Goal: Obtain resource: Obtain resource

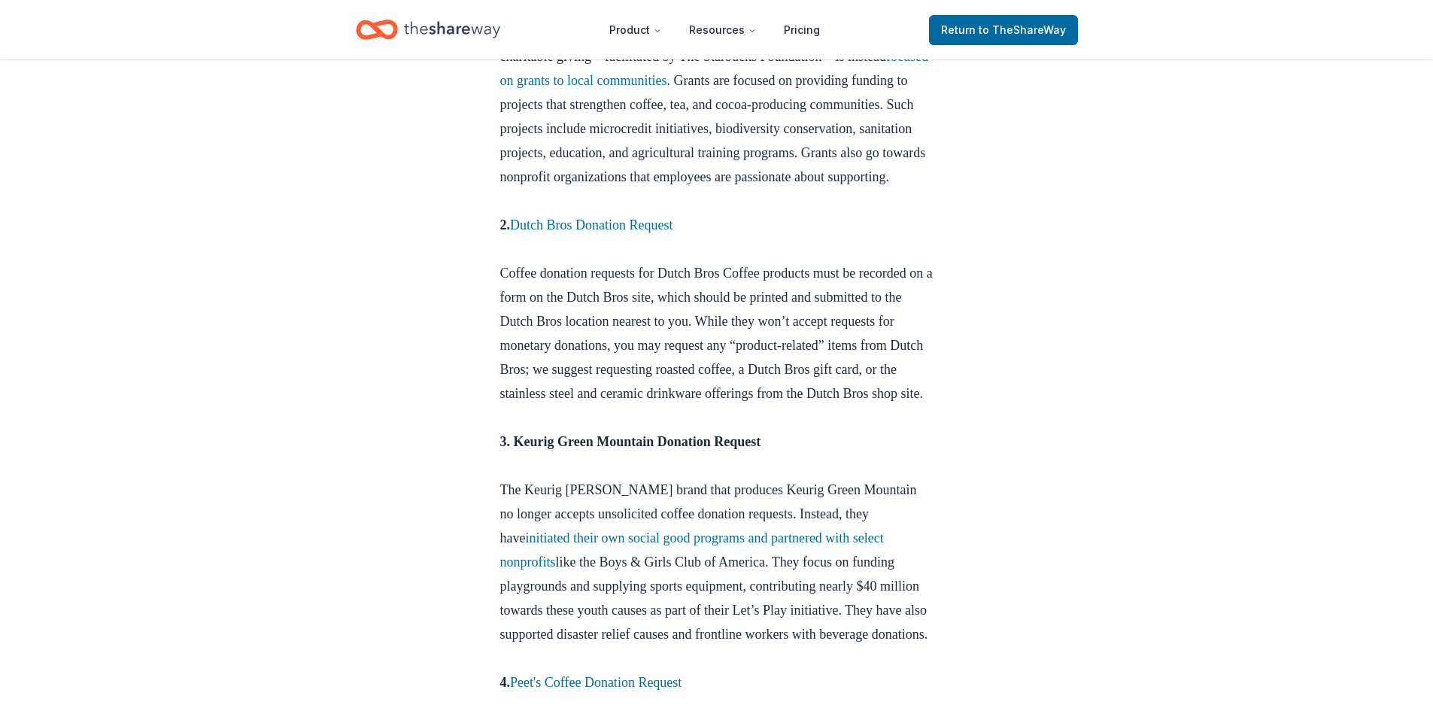
scroll to position [1053, 0]
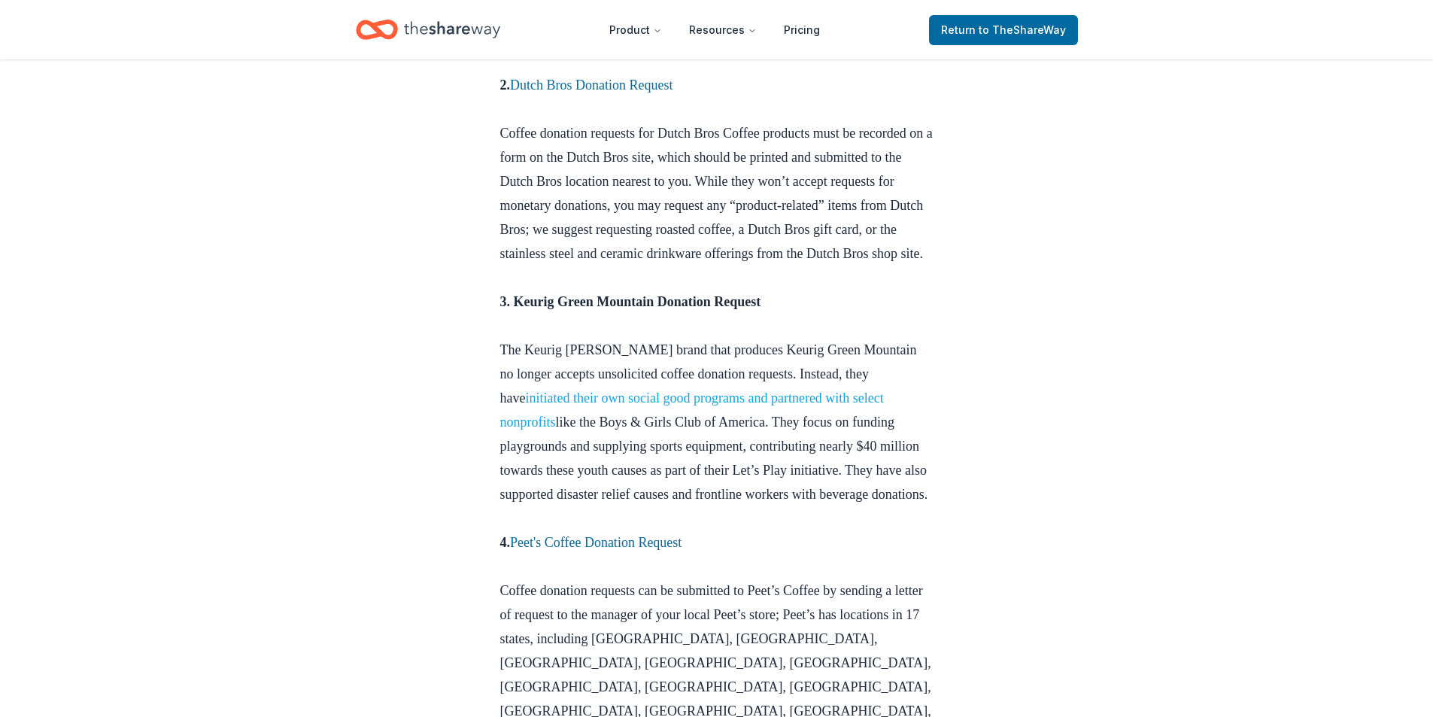
click at [735, 430] on link "initiated their own social good programs and partnered with select nonprofits" at bounding box center [692, 409] width 384 height 39
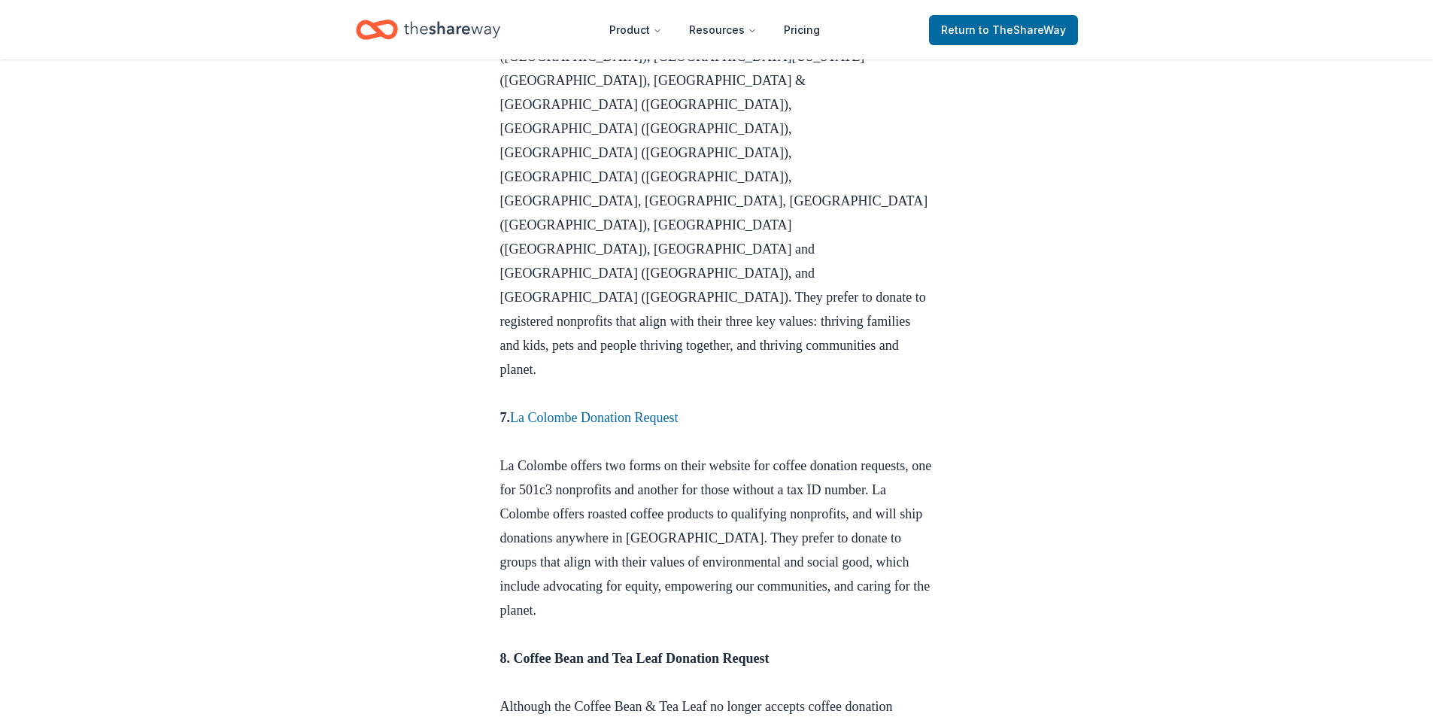
scroll to position [2106, 0]
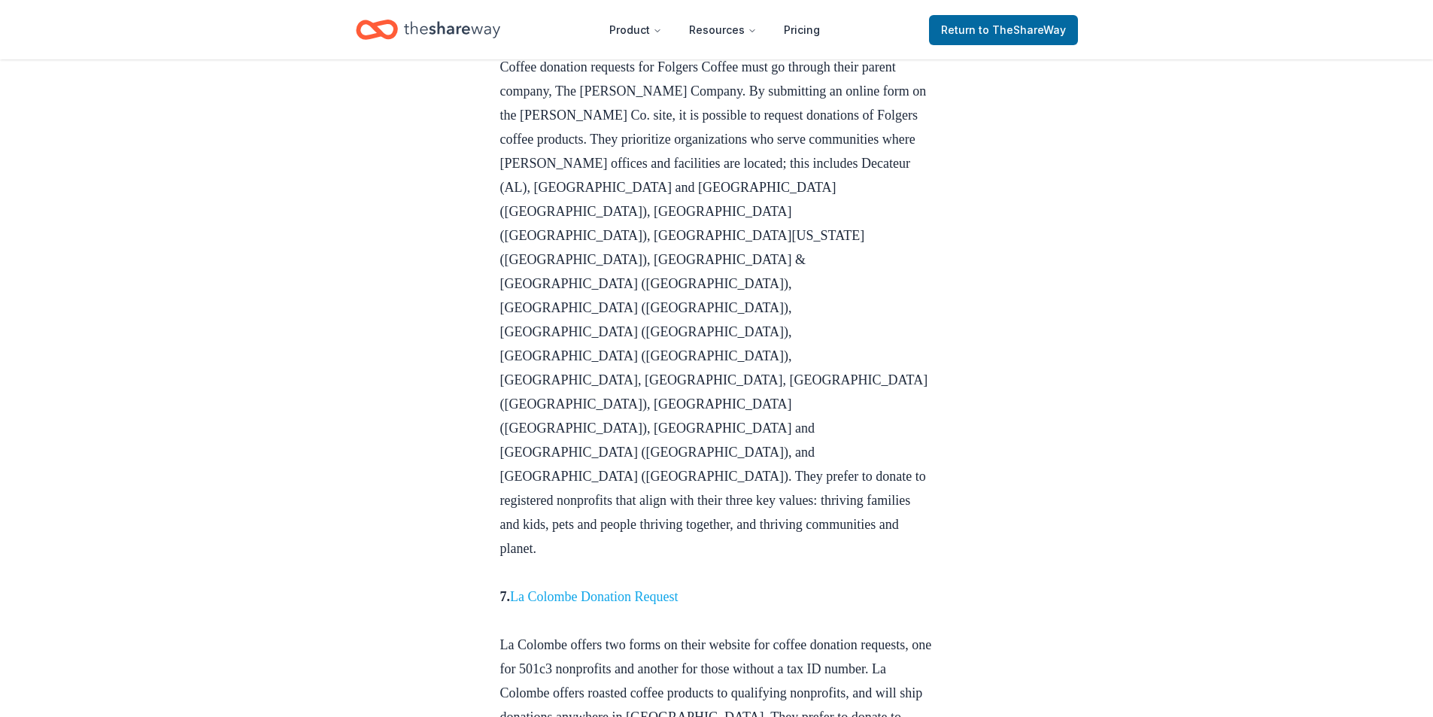
click at [566, 589] on link "La Colombe Donation Request" at bounding box center [594, 596] width 168 height 15
click at [582, 589] on link "La Colombe Donation Request" at bounding box center [594, 596] width 168 height 15
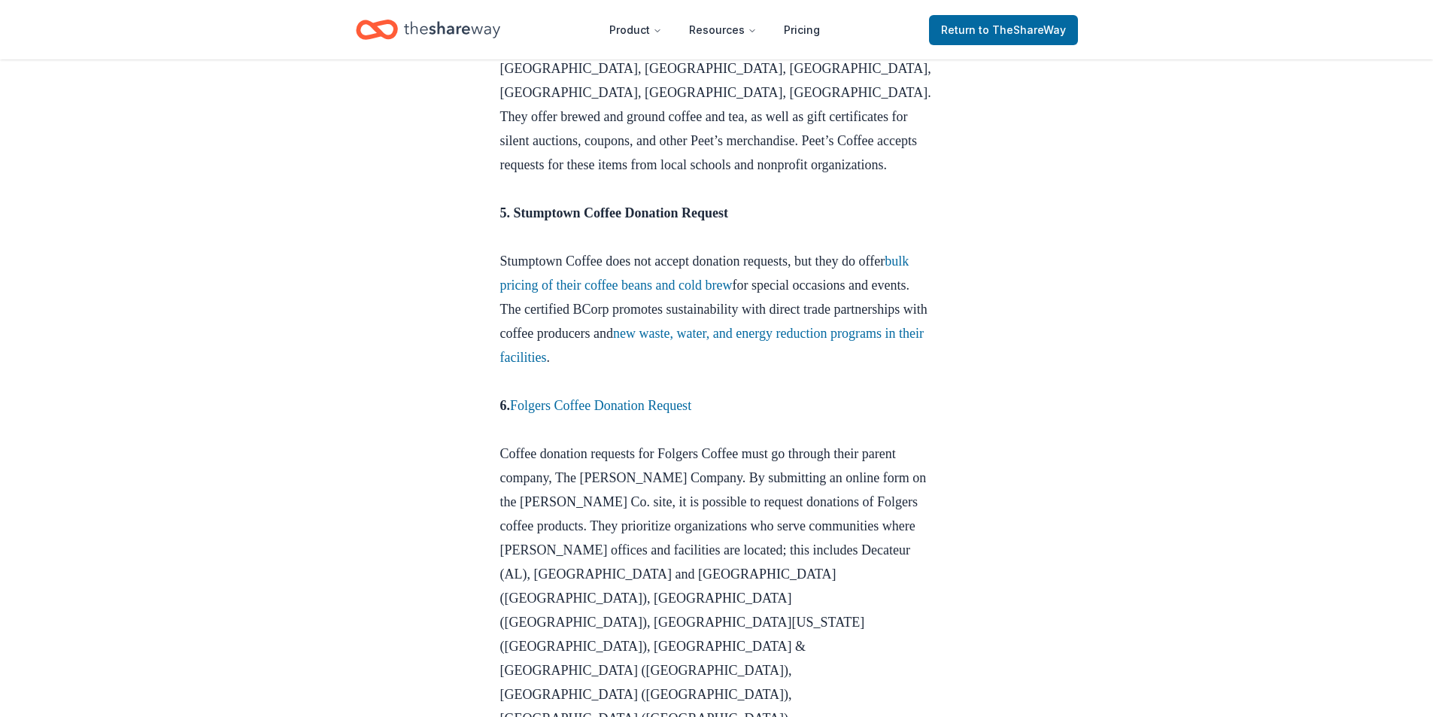
scroll to position [1354, 0]
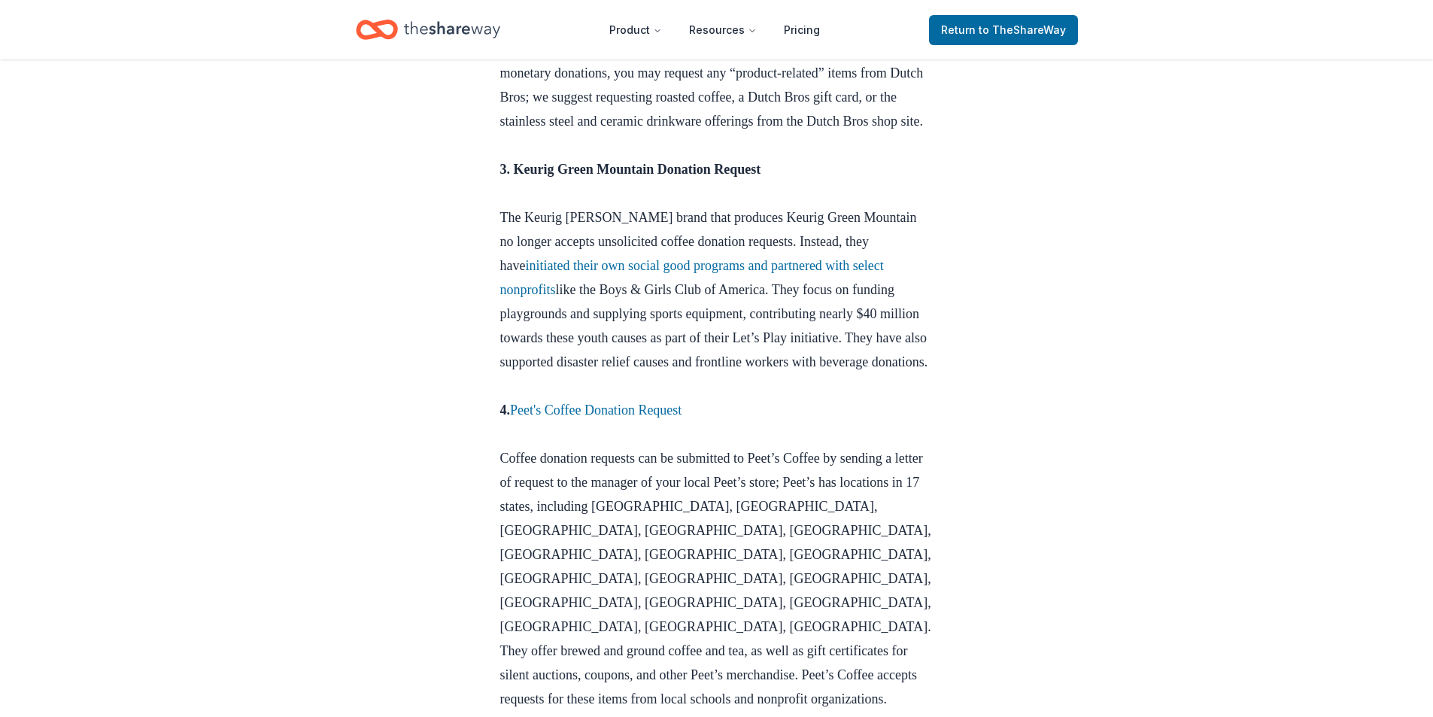
scroll to position [978, 0]
